Goal: Task Accomplishment & Management: Complete application form

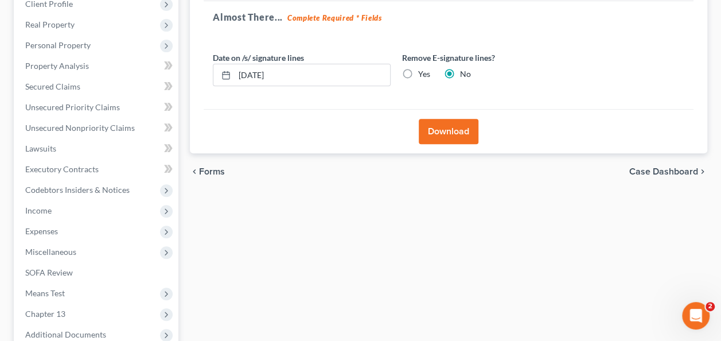
click at [642, 167] on span "Case Dashboard" at bounding box center [663, 171] width 69 height 9
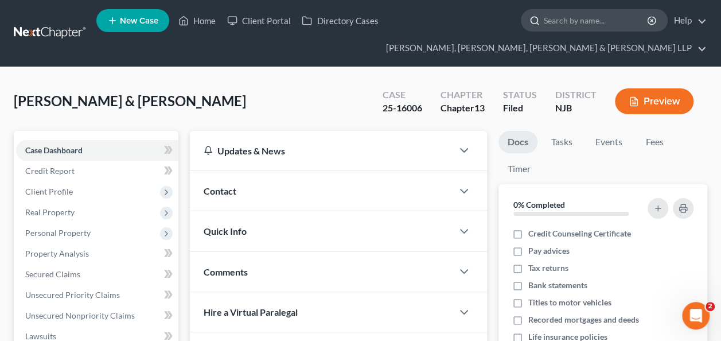
click at [576, 21] on input "search" at bounding box center [596, 20] width 105 height 21
click at [589, 14] on input "search" at bounding box center [596, 20] width 105 height 21
paste input "Dejeses"
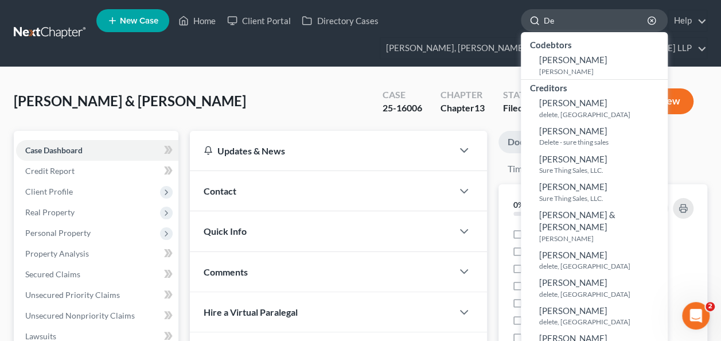
type input "D"
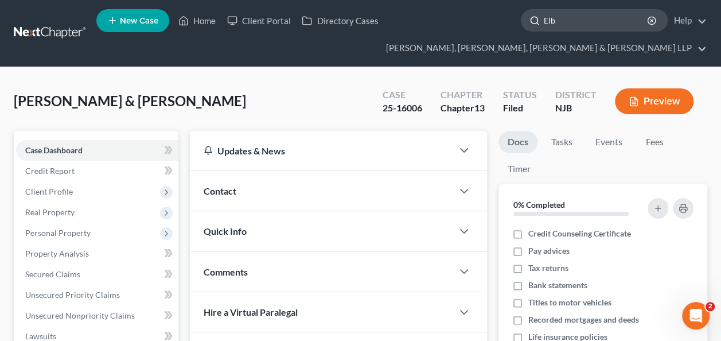
type input "[GEOGRAPHIC_DATA]"
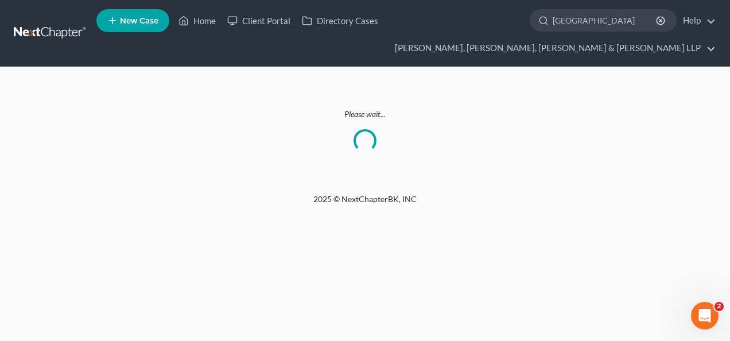
click at [575, 36] on ul "New Case Home Client Portal Directory Cases [PERSON_NAME] - No Result - See all…" at bounding box center [405, 33] width 619 height 55
click at [563, 23] on input "[GEOGRAPHIC_DATA]" at bounding box center [604, 20] width 105 height 21
click at [566, 32] on ul "New Case Home Client Portal Directory Cases [PERSON_NAME] - No Result - See all…" at bounding box center [405, 33] width 619 height 55
click at [567, 25] on input "[GEOGRAPHIC_DATA]" at bounding box center [604, 20] width 105 height 21
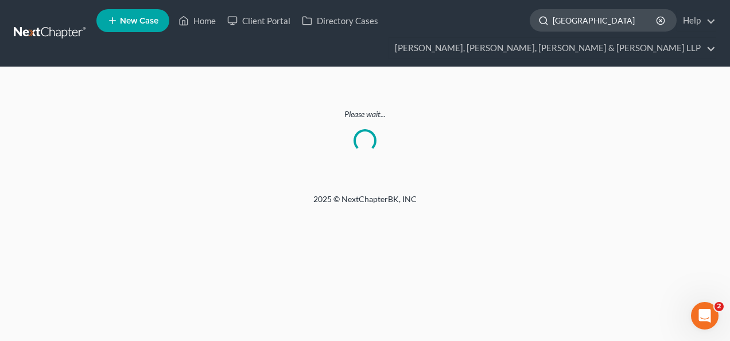
click at [567, 25] on input "[GEOGRAPHIC_DATA]" at bounding box center [604, 20] width 105 height 21
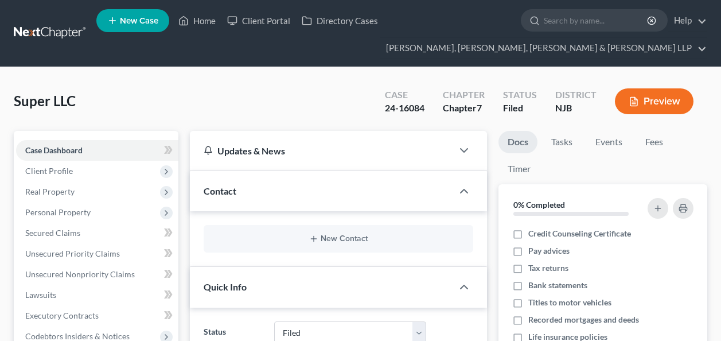
select select "6"
click at [581, 25] on input "Dejeses" at bounding box center [596, 20] width 105 height 21
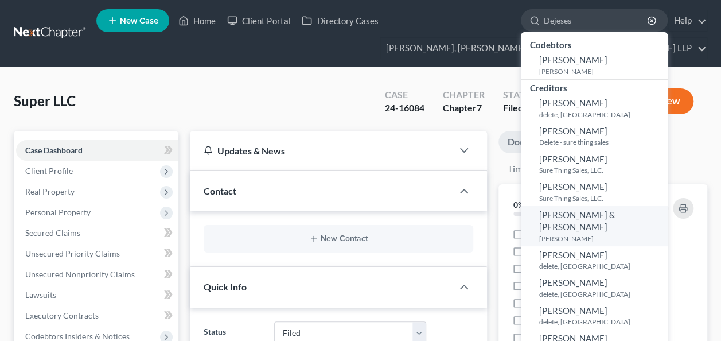
type input "Dejeses"
click at [615, 219] on span "[PERSON_NAME] & [PERSON_NAME]" at bounding box center [577, 220] width 76 height 22
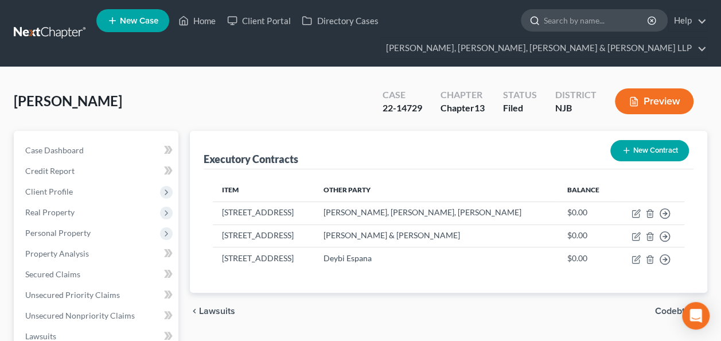
click at [583, 21] on input "search" at bounding box center [596, 20] width 105 height 21
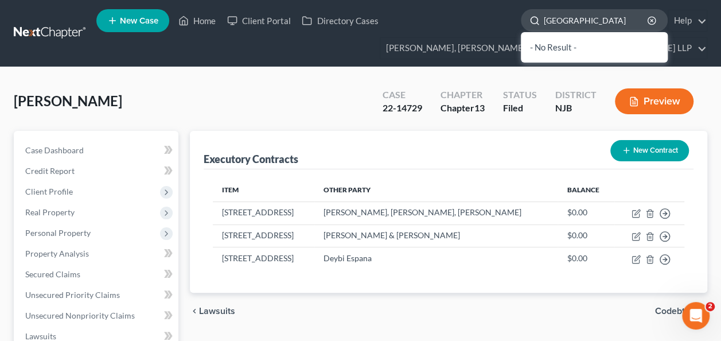
paste input "Dejeses"
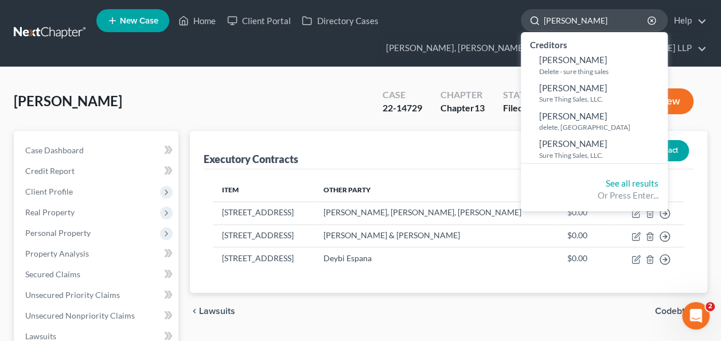
type input "Elba Dejeses"
click at [576, 189] on div "Or Press Enter..." at bounding box center [594, 195] width 128 height 12
click at [570, 20] on input "Elba Dejeses" at bounding box center [596, 20] width 105 height 21
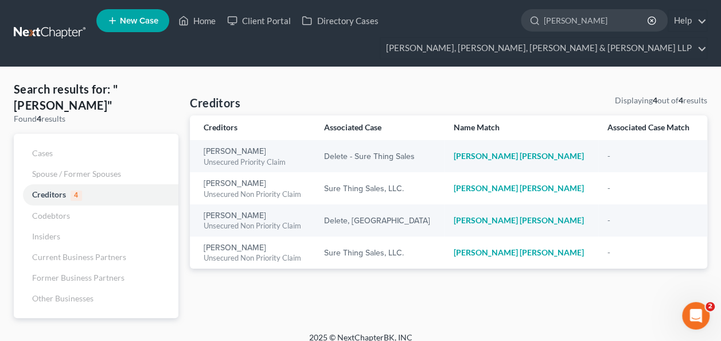
click at [288, 62] on nav "Home New Case Client Portal Directory Cases Scura Wigfield, Heyer, Stevens & Ca…" at bounding box center [360, 33] width 721 height 67
drag, startPoint x: 74, startPoint y: 151, endPoint x: 59, endPoint y: 153, distance: 15.6
click at [59, 153] on link "Cases" at bounding box center [96, 153] width 165 height 21
click at [597, 15] on input "Elba Dejeses" at bounding box center [596, 20] width 105 height 21
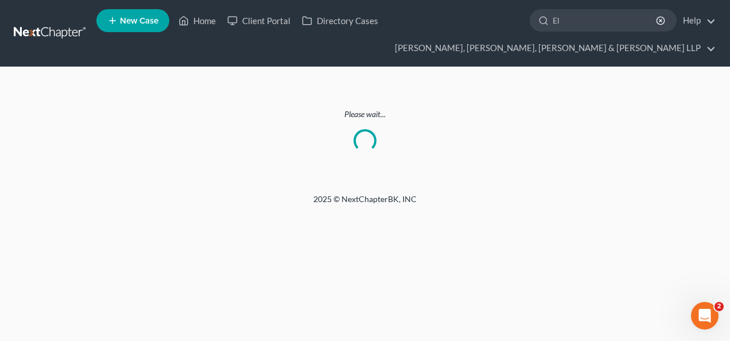
type input "E"
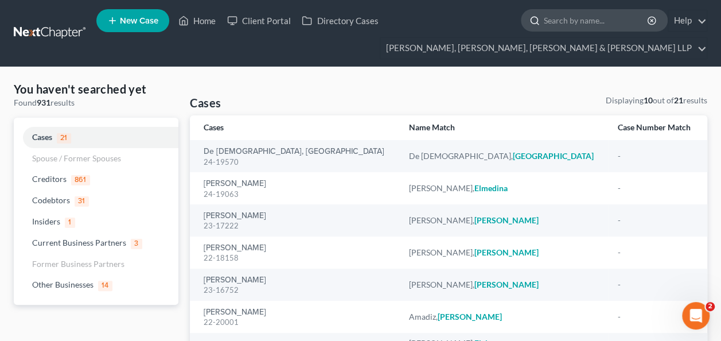
paste input "Elba De Jesus"
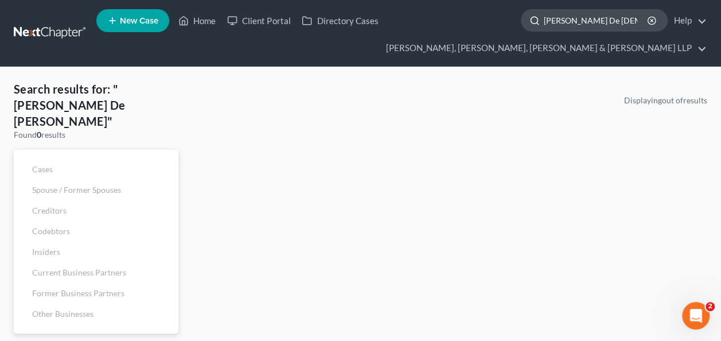
click at [580, 20] on input "Elba De Jesus" at bounding box center [596, 20] width 105 height 21
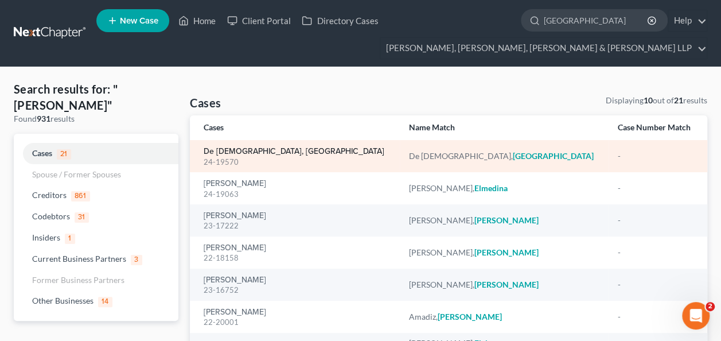
type input "[GEOGRAPHIC_DATA]"
click at [217, 154] on link "De Jesus, Elba" at bounding box center [294, 151] width 181 height 8
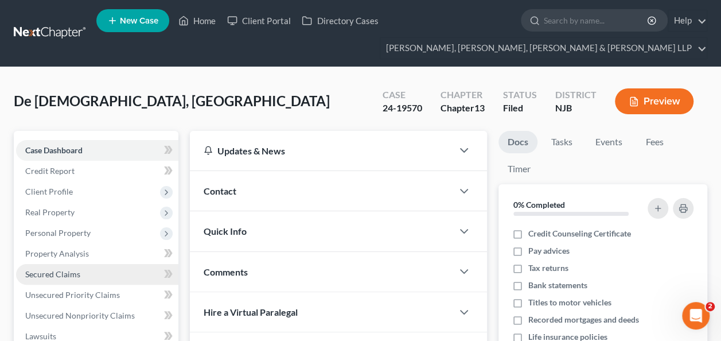
click at [61, 271] on span "Secured Claims" at bounding box center [52, 274] width 55 height 10
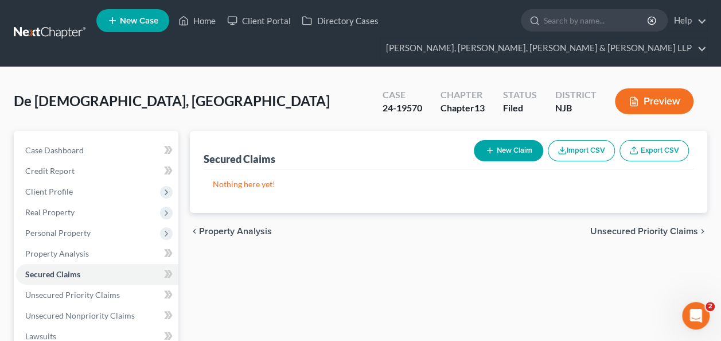
click at [273, 169] on div "Nothing here yet!" at bounding box center [449, 191] width 490 height 44
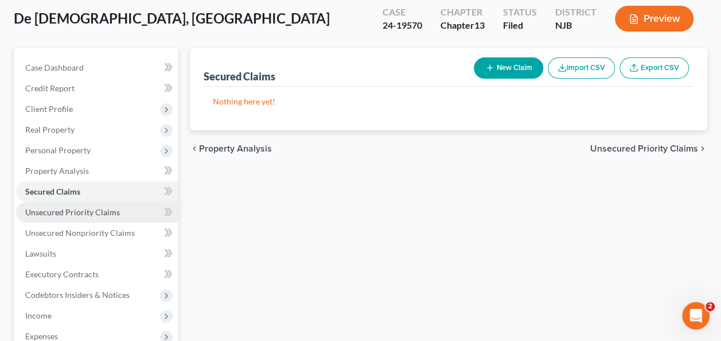
click at [94, 213] on span "Unsecured Priority Claims" at bounding box center [72, 212] width 95 height 10
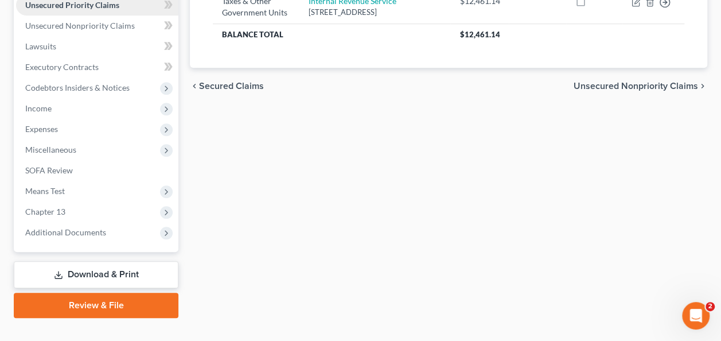
scroll to position [291, 0]
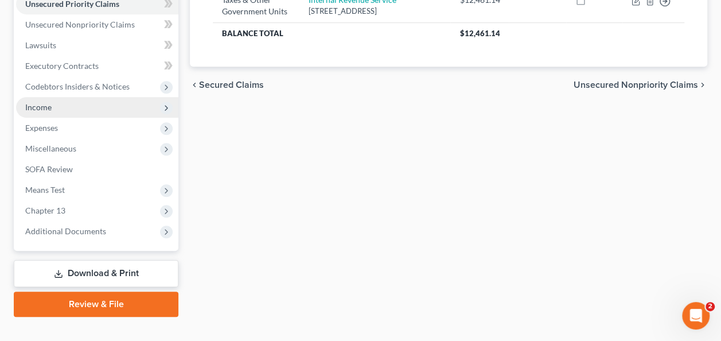
click at [86, 107] on span "Income" at bounding box center [97, 107] width 162 height 21
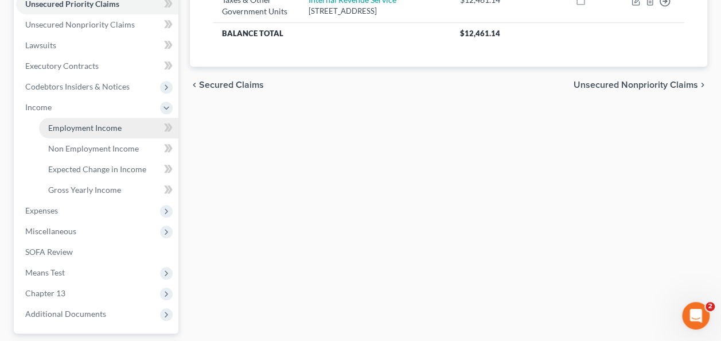
click at [111, 118] on link "Employment Income" at bounding box center [108, 128] width 139 height 21
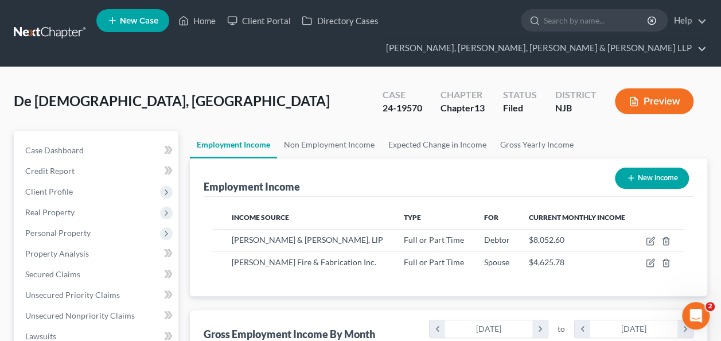
scroll to position [204, 288]
click at [335, 150] on link "Non Employment Income" at bounding box center [329, 145] width 104 height 28
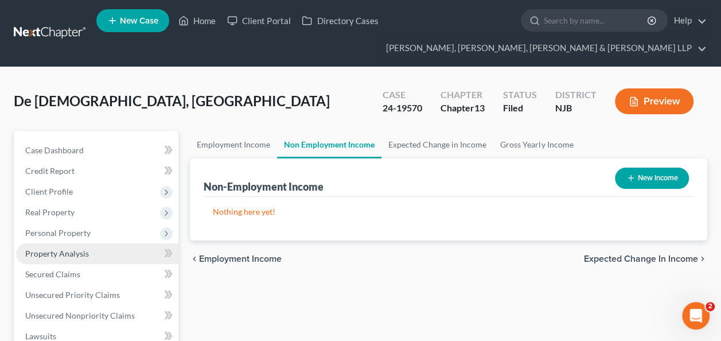
click at [110, 243] on link "Property Analysis" at bounding box center [97, 253] width 162 height 21
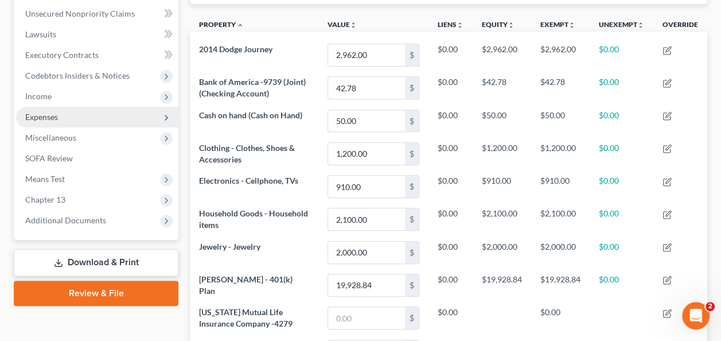
click at [97, 112] on span "Expenses" at bounding box center [97, 117] width 162 height 21
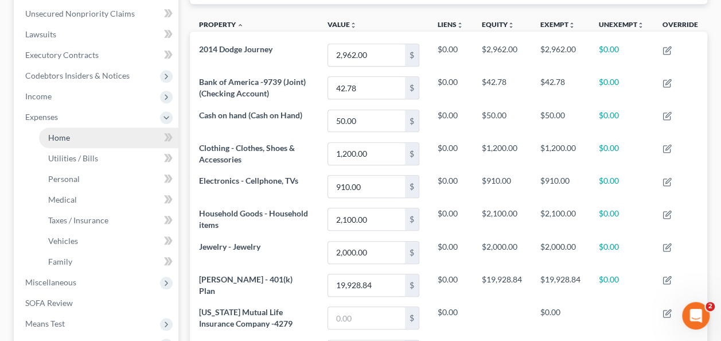
click at [119, 134] on link "Home" at bounding box center [108, 137] width 139 height 21
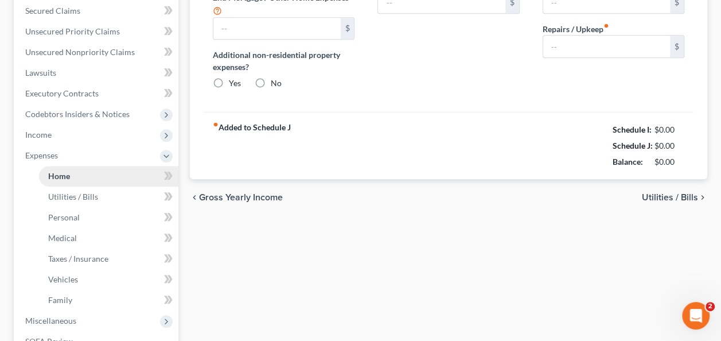
type input "2,174.20"
type input "0.00"
radio input "true"
type input "0.00"
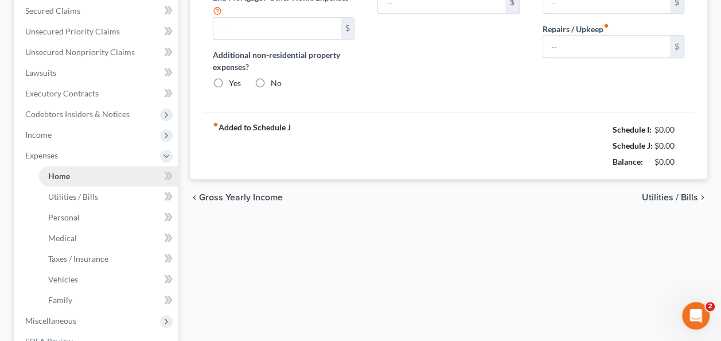
type input "0.00"
type input "250.00"
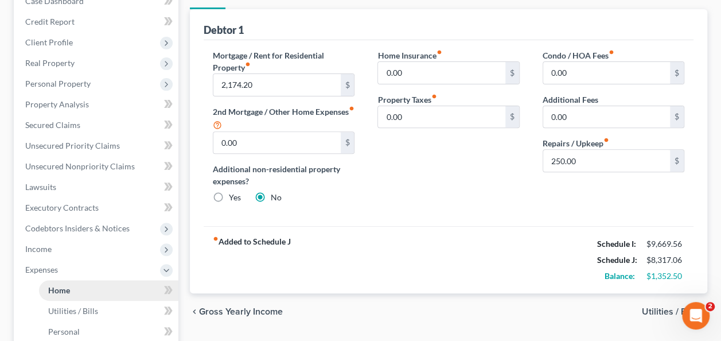
scroll to position [150, 0]
